Goal: Transaction & Acquisition: Download file/media

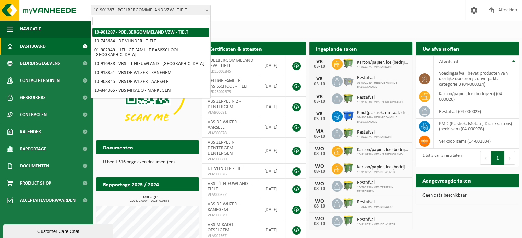
click at [208, 9] on b at bounding box center [206, 10] width 3 height 2
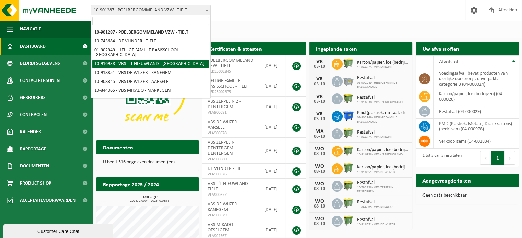
select select "127772"
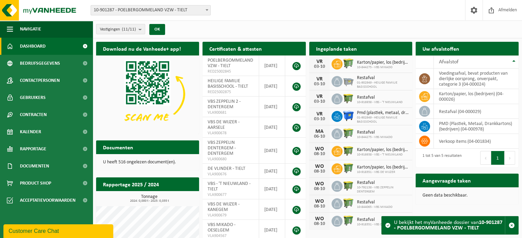
click at [152, 162] on p "U heeft 516 ongelezen document(en)." at bounding box center [147, 162] width 89 height 5
click at [128, 150] on h2 "Documenten" at bounding box center [118, 147] width 44 height 13
click at [131, 168] on div "U heeft 516 ongelezen document(en)." at bounding box center [147, 162] width 103 height 16
click at [138, 163] on p "U heeft 516 ongelezen document(en)." at bounding box center [147, 162] width 89 height 5
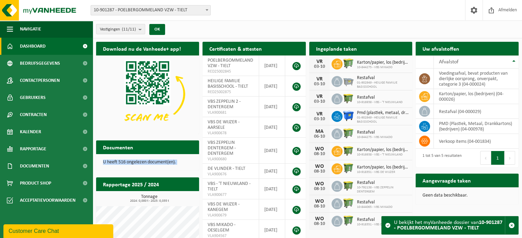
click at [138, 163] on p "U heeft 516 ongelezen document(en)." at bounding box center [147, 162] width 89 height 5
click at [44, 164] on span "Documenten" at bounding box center [34, 166] width 29 height 17
click at [36, 183] on span "Facturen" at bounding box center [30, 183] width 18 height 13
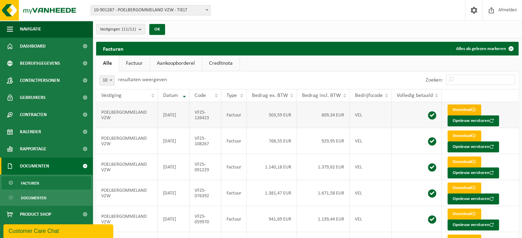
click at [458, 108] on link "Download" at bounding box center [464, 110] width 34 height 11
click at [456, 157] on link "Download" at bounding box center [464, 162] width 34 height 11
